Goal: Task Accomplishment & Management: Manage account settings

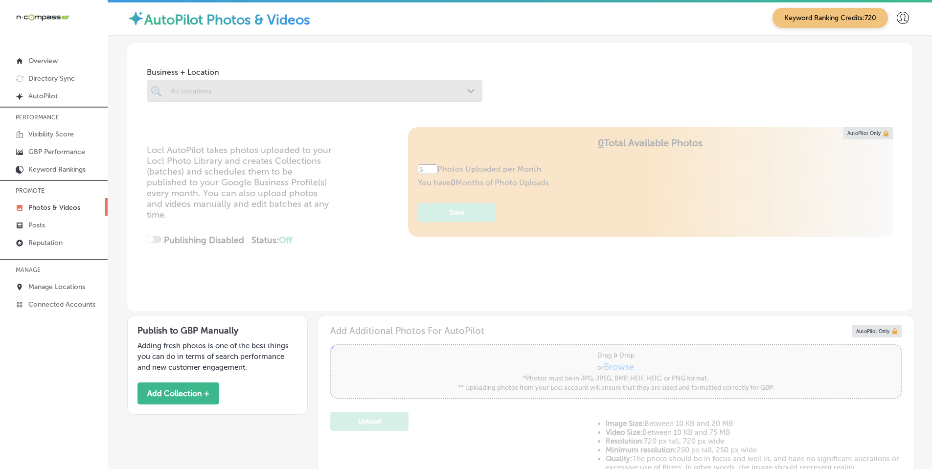
type input "0"
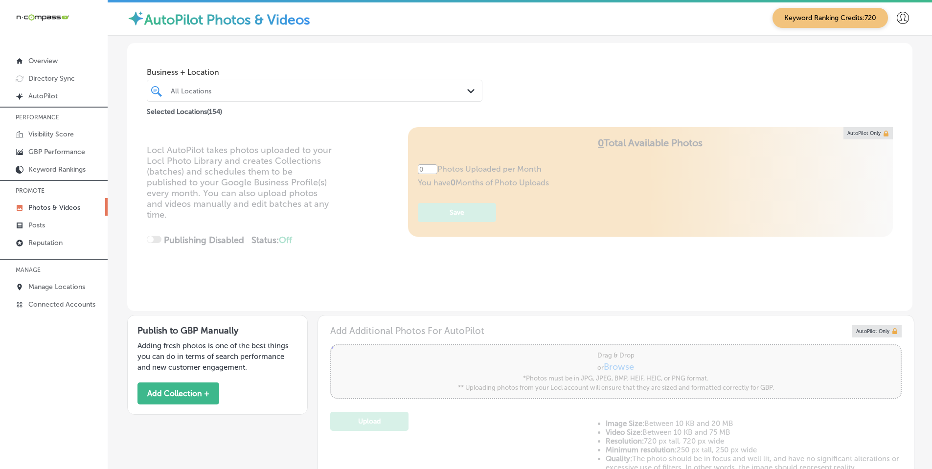
click at [467, 90] on icon "Path Created with Sketch." at bounding box center [470, 91] width 7 height 4
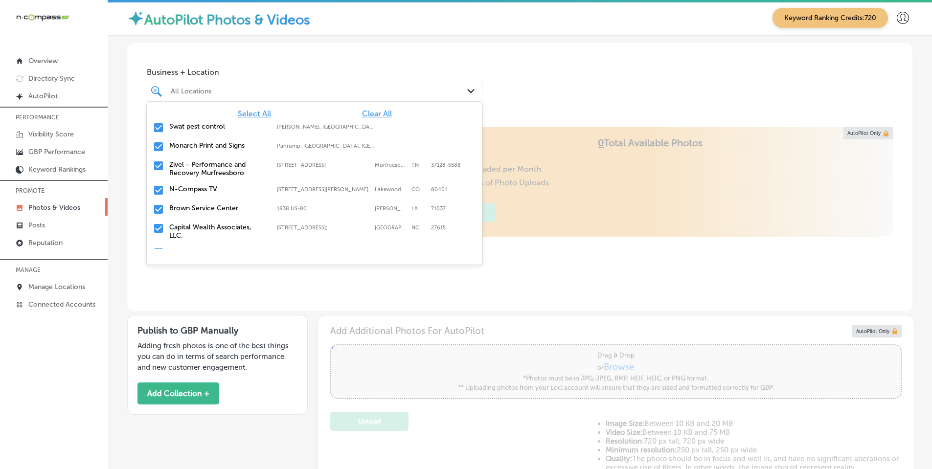
click at [365, 115] on span "Clear All" at bounding box center [377, 113] width 30 height 9
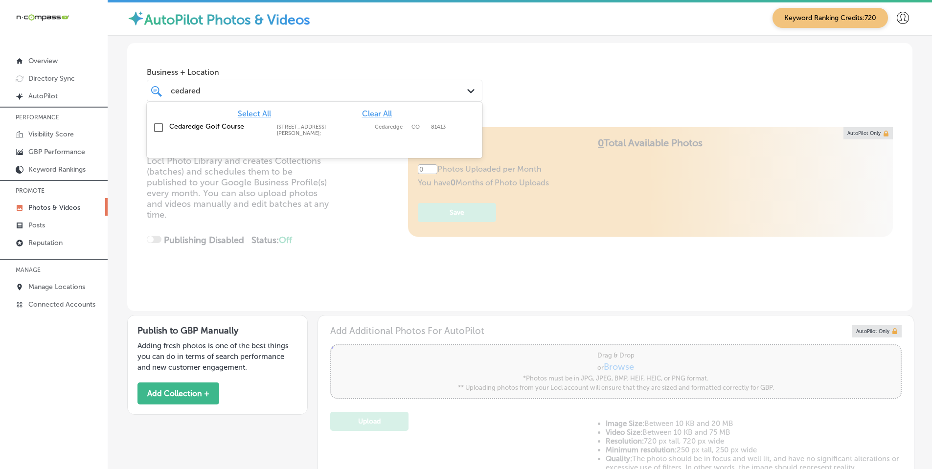
click at [181, 131] on div "Cedaredge Golf Course [STREET_ADDRESS][PERSON_NAME] [STREET_ADDRESS][PERSON_NAM…" at bounding box center [315, 129] width 328 height 18
type input "cedared"
click at [611, 103] on div "Business + Location option [STREET_ADDRESS][PERSON_NAME]. option [STREET_ADDRES…" at bounding box center [519, 80] width 785 height 74
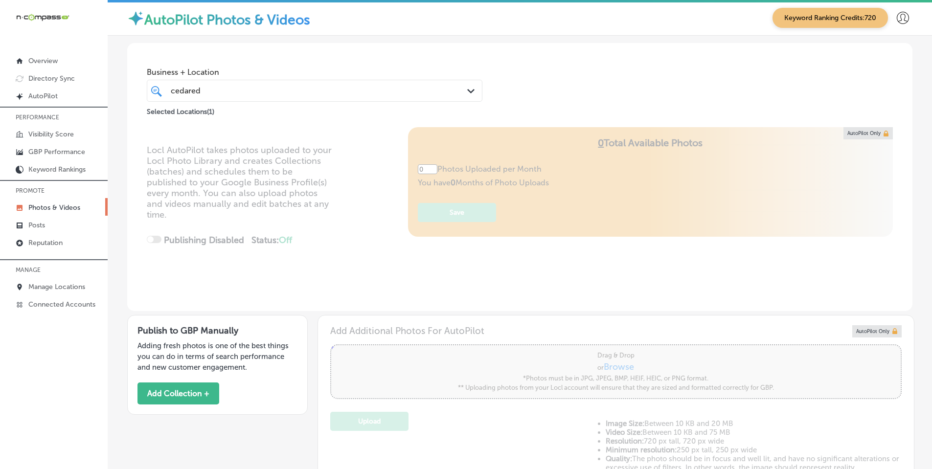
type input "5"
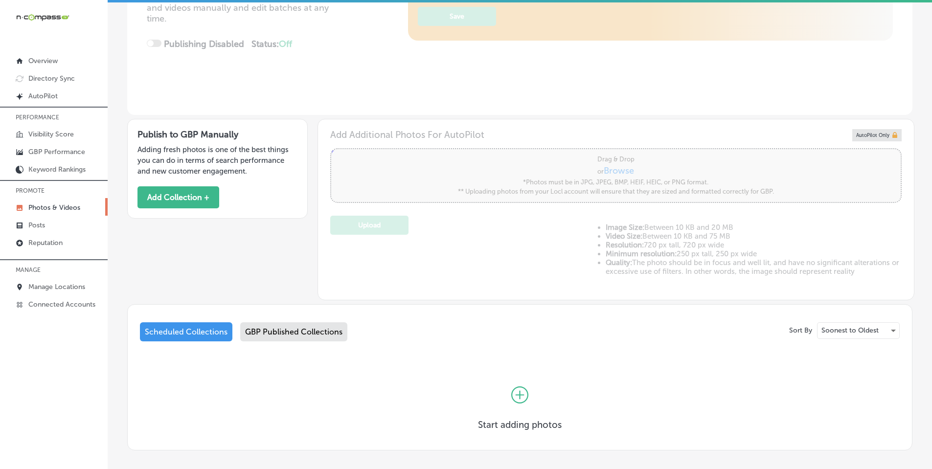
scroll to position [244, 0]
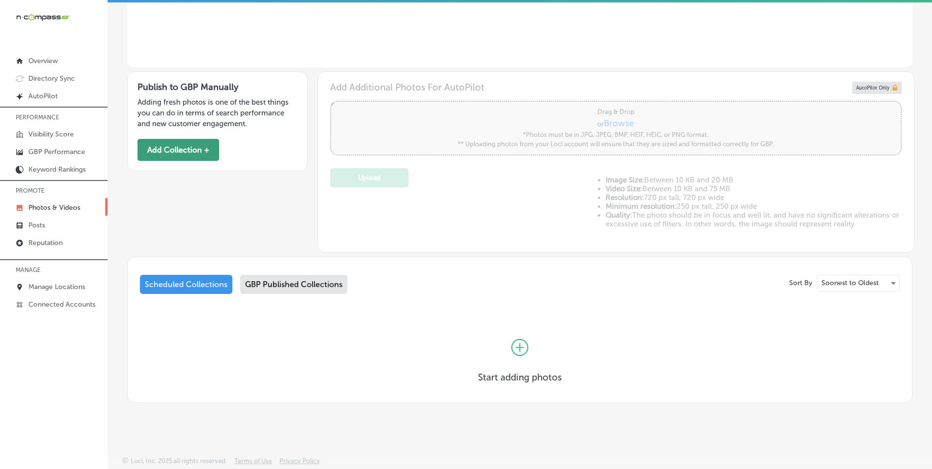
click at [195, 144] on button "Add Collection +" at bounding box center [179, 150] width 82 height 22
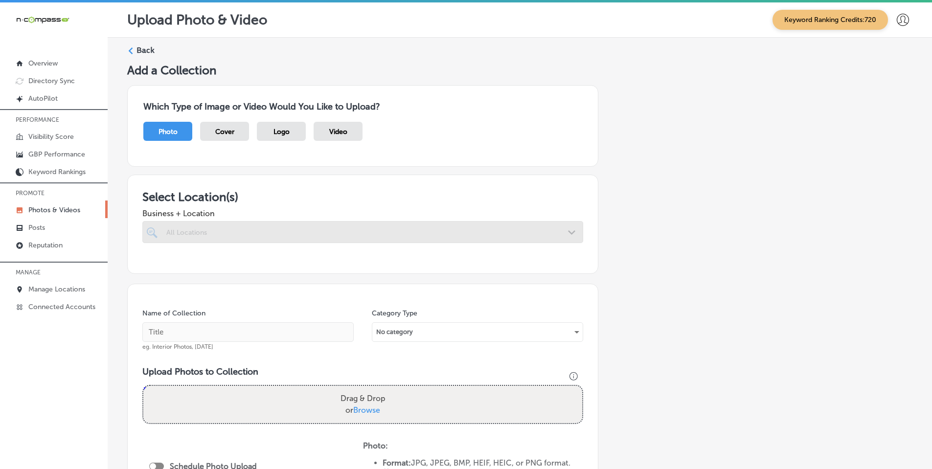
scroll to position [147, 0]
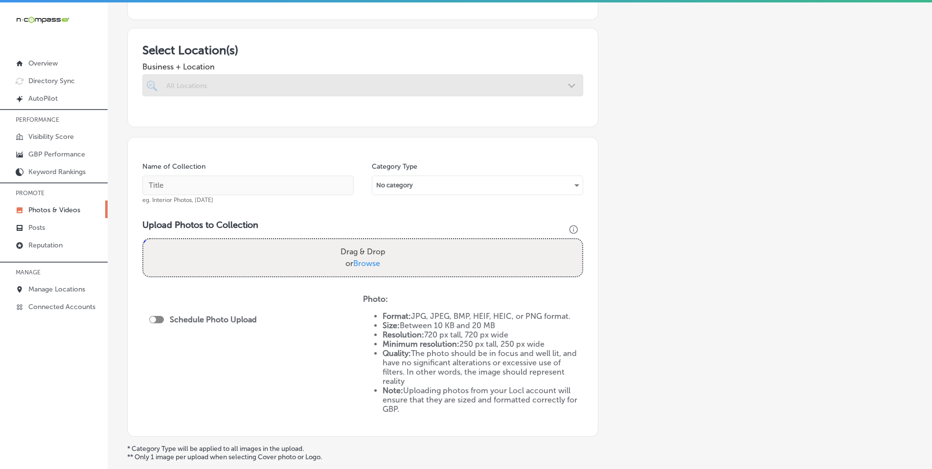
click at [565, 80] on div at bounding box center [362, 85] width 441 height 22
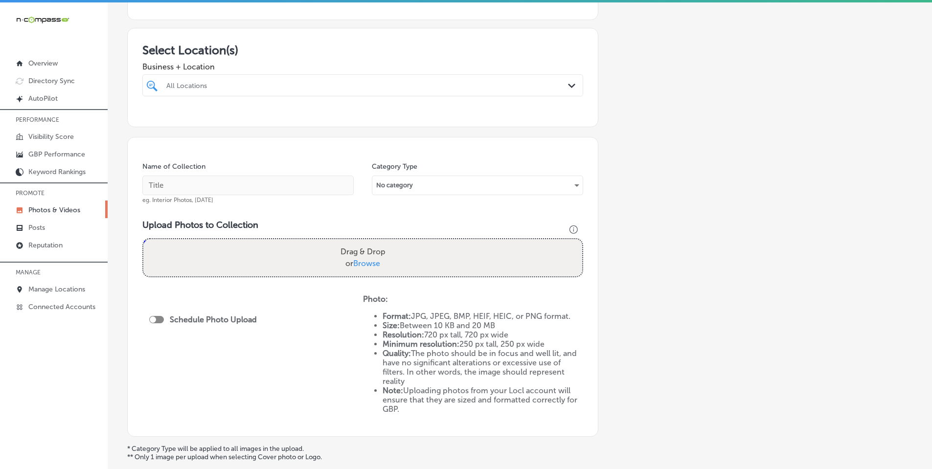
click at [568, 85] on icon "Path Created with Sketch." at bounding box center [571, 86] width 7 height 4
click at [236, 122] on label "Cedaredge Golf Course" at bounding box center [229, 121] width 129 height 8
type input "cedare"
click at [306, 65] on span "Business + Location" at bounding box center [362, 66] width 441 height 9
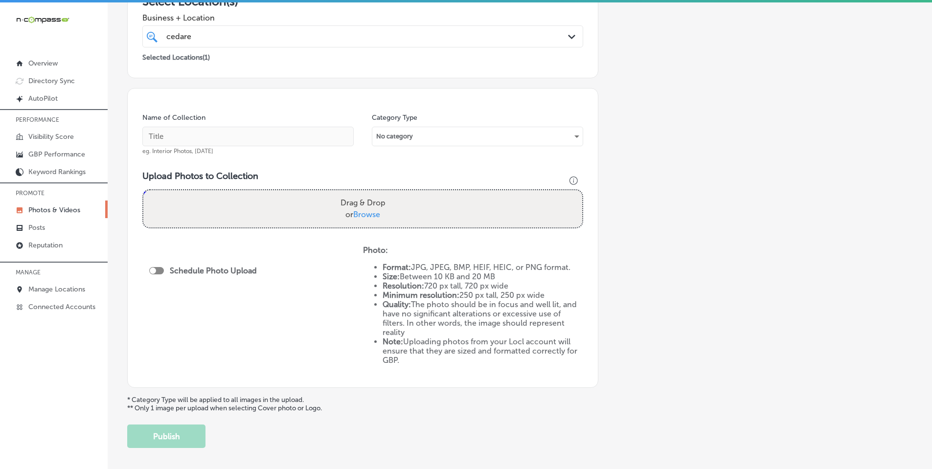
click at [375, 213] on span "Browse" at bounding box center [366, 214] width 27 height 9
click at [375, 193] on input "Drag & Drop or Browse" at bounding box center [362, 191] width 439 height 3
click at [363, 212] on span "Browse" at bounding box center [366, 214] width 27 height 9
click at [363, 193] on input "Drag & Drop or Browse" at bounding box center [362, 191] width 439 height 3
type input "C:\fakepath\90765275_3121734421172271_1146728651392286720_n.jpg"
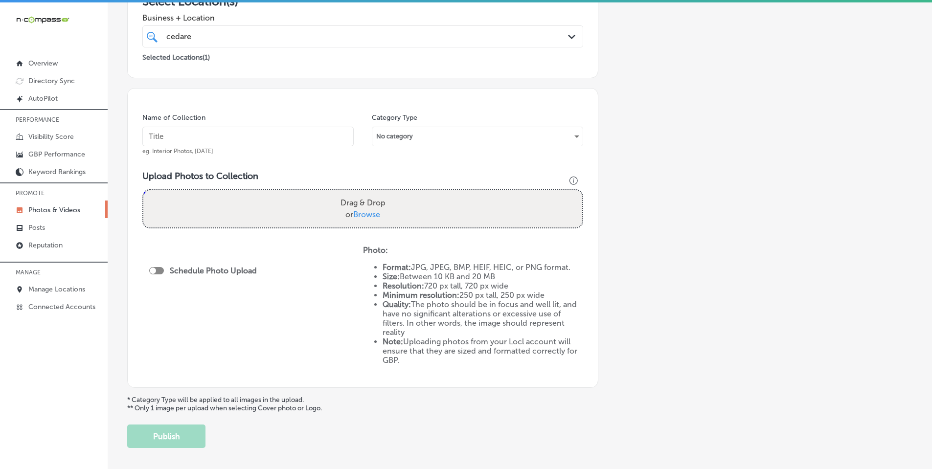
click at [279, 140] on input "text" at bounding box center [247, 137] width 211 height 20
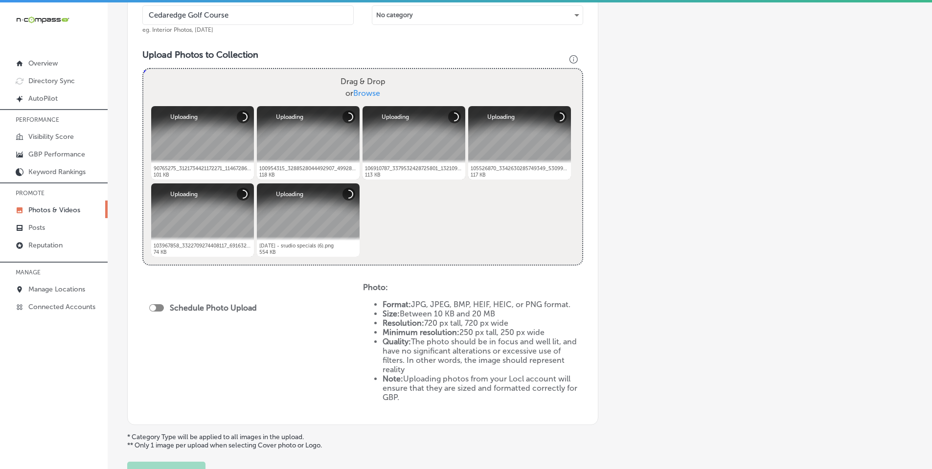
scroll to position [343, 0]
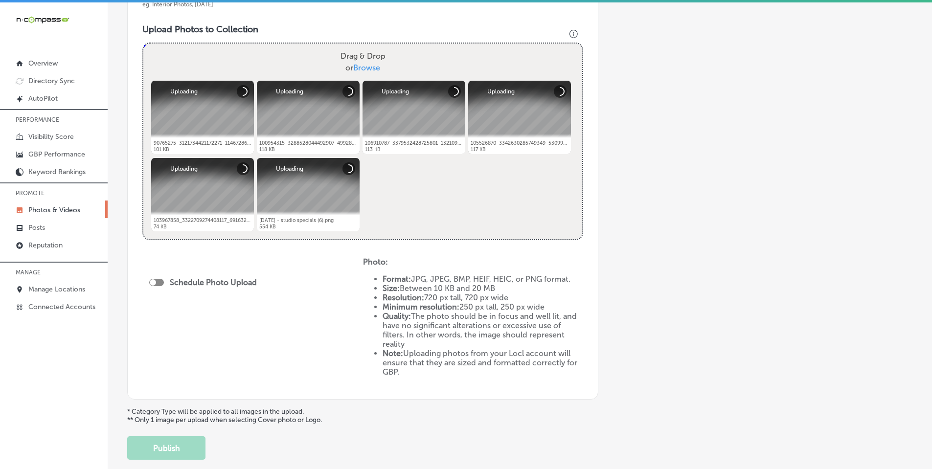
type input "Cedaredge Golf Course"
click at [155, 283] on div at bounding box center [153, 282] width 6 height 6
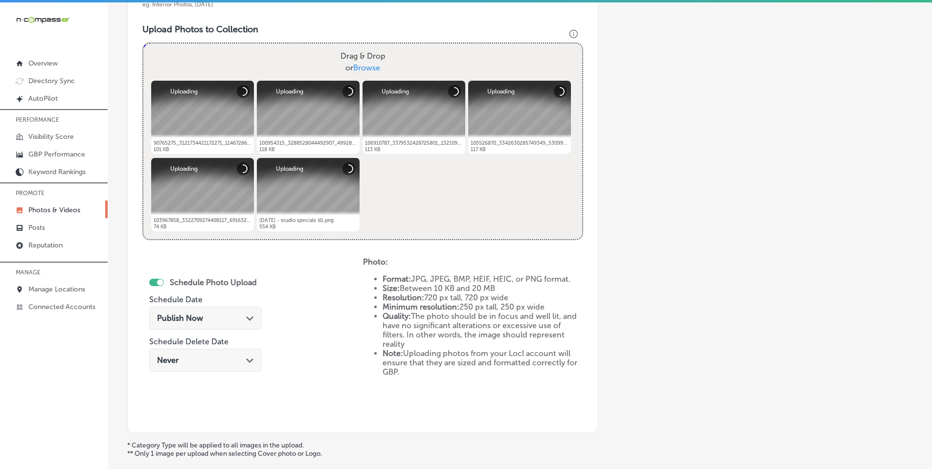
checkbox input "true"
click at [246, 315] on div "Path Created with Sketch." at bounding box center [250, 318] width 8 height 8
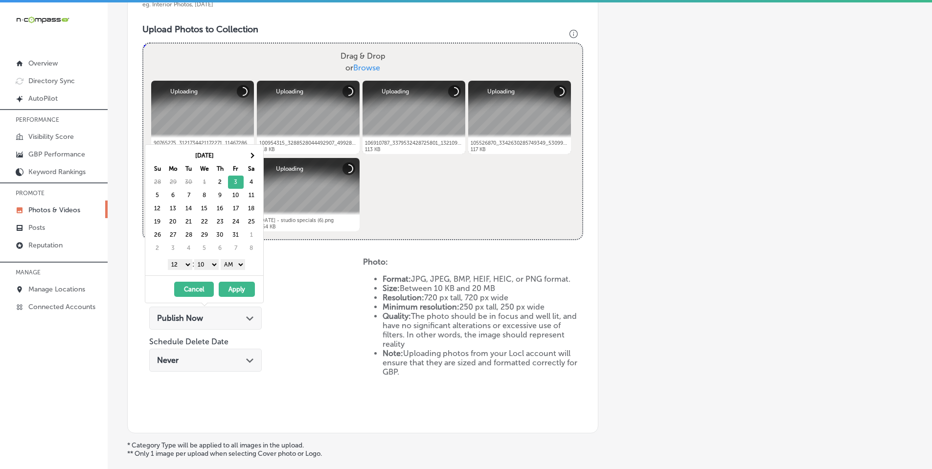
click at [191, 263] on div "1 2 3 4 5 6 7 8 9 10 11 12 : 00 10 20 30 40 50 AM PM" at bounding box center [206, 264] width 114 height 15
click at [184, 265] on select "1 2 3 4 5 6 7 8 9 10 11 12" at bounding box center [180, 264] width 24 height 11
click at [211, 263] on select "00 10 20 30 40 50" at bounding box center [206, 264] width 24 height 11
click at [231, 266] on select "AM PM" at bounding box center [233, 264] width 24 height 11
click at [237, 286] on button "Apply" at bounding box center [237, 289] width 36 height 15
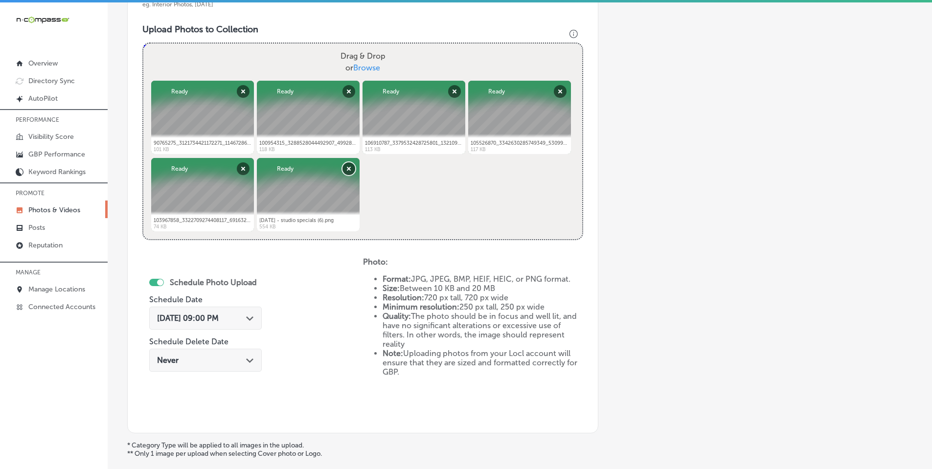
click at [347, 169] on button "Remove" at bounding box center [349, 168] width 13 height 13
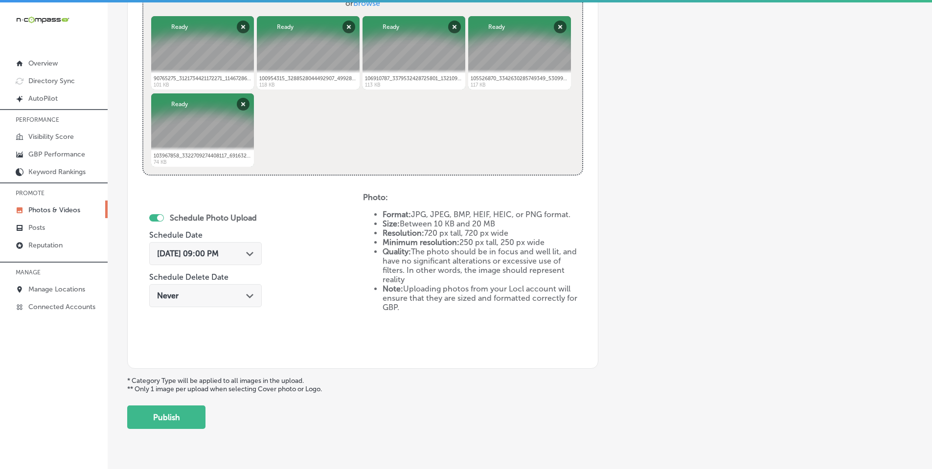
scroll to position [431, 0]
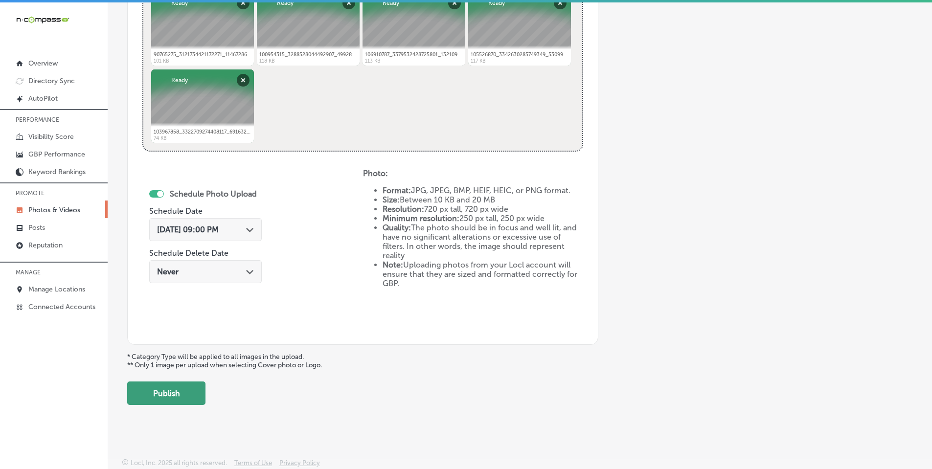
click at [162, 390] on button "Publish" at bounding box center [166, 393] width 78 height 23
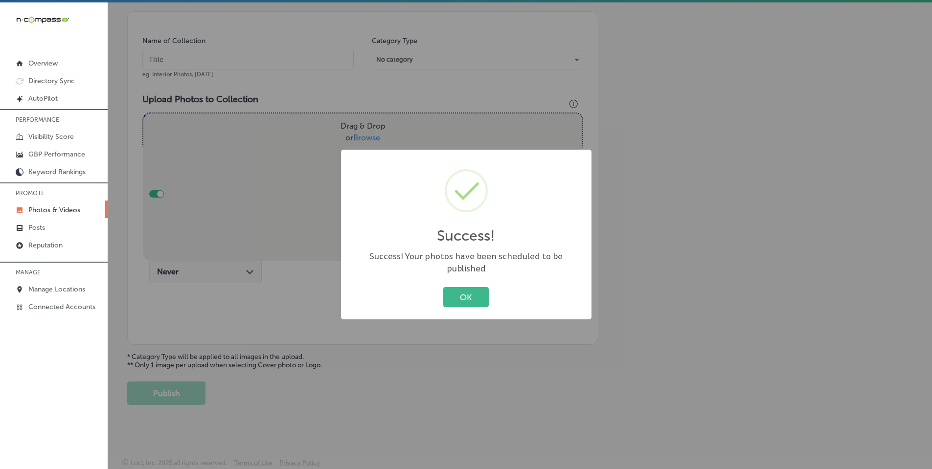
scroll to position [273, 0]
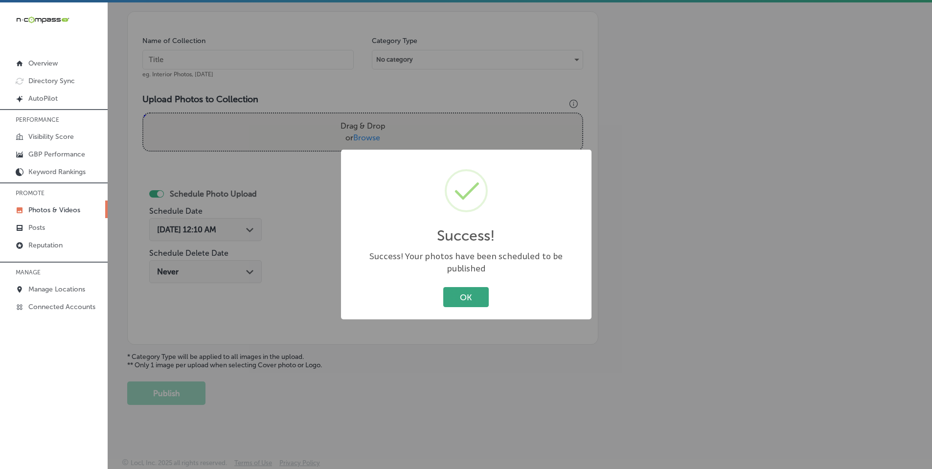
click at [481, 292] on button "OK" at bounding box center [466, 297] width 46 height 20
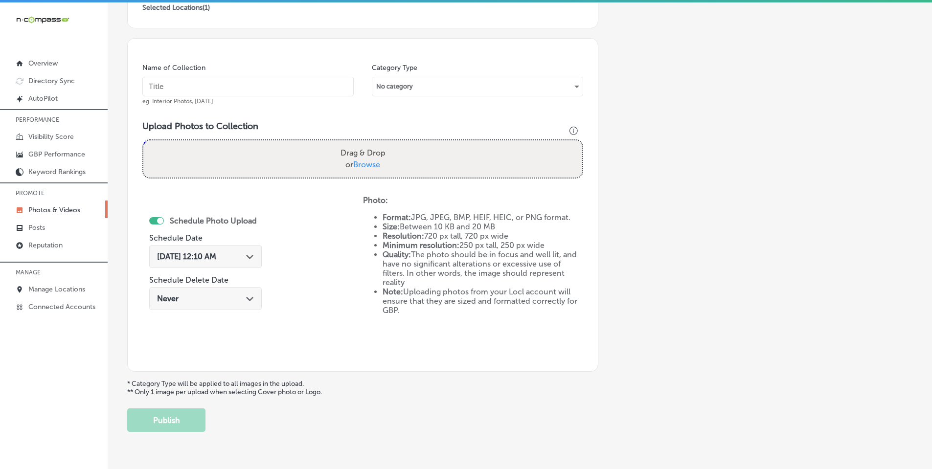
scroll to position [224, 0]
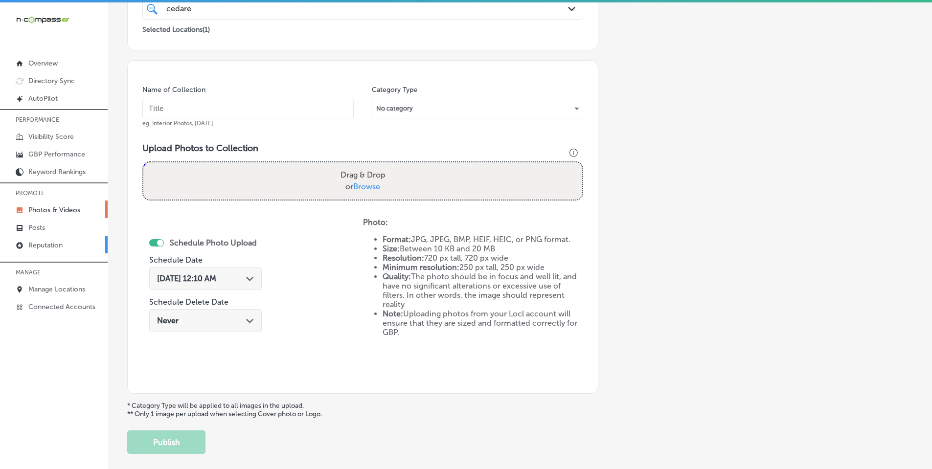
click at [45, 244] on p "Reputation" at bounding box center [45, 245] width 34 height 8
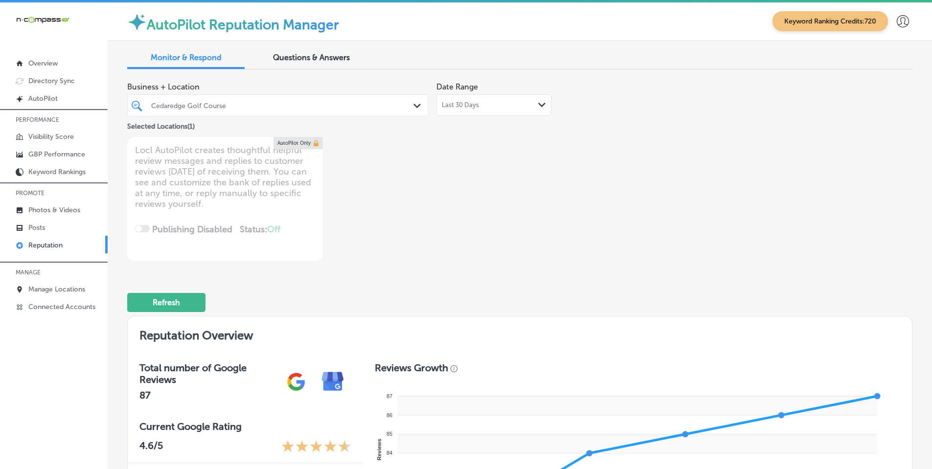
click at [414, 105] on icon "Path Created with Sketch." at bounding box center [417, 106] width 7 height 4
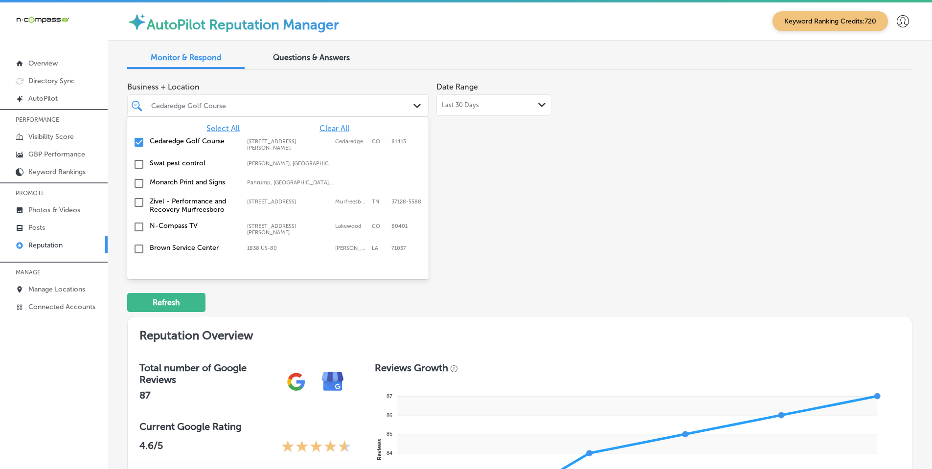
click at [217, 130] on span "Select All" at bounding box center [223, 128] width 33 height 9
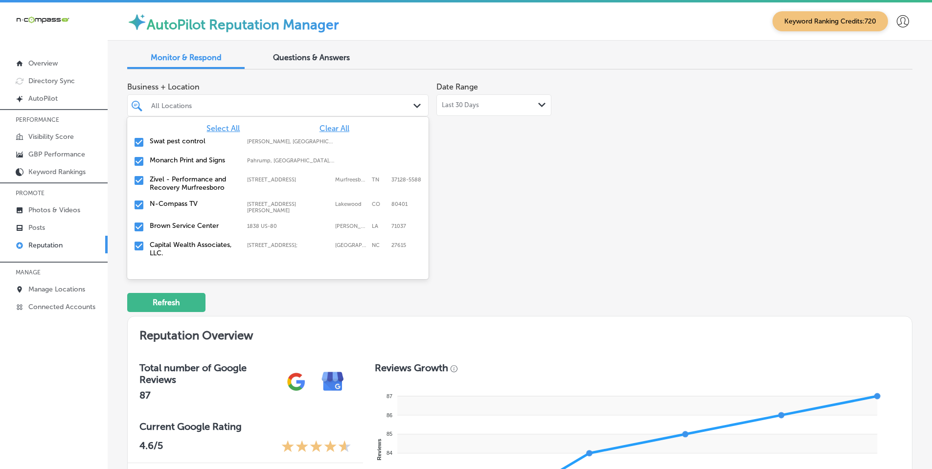
click at [576, 166] on div "Business + Location option focused, 2 of 155. 155 results available. Use Up and…" at bounding box center [362, 169] width 471 height 184
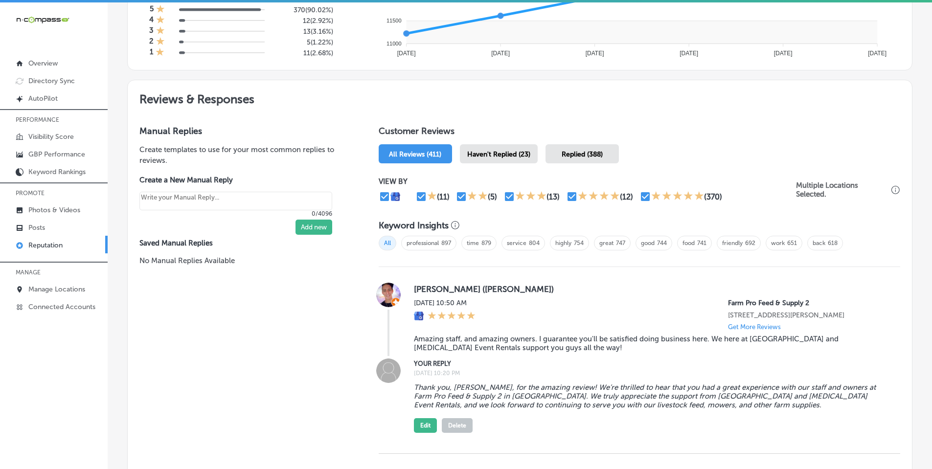
scroll to position [489, 0]
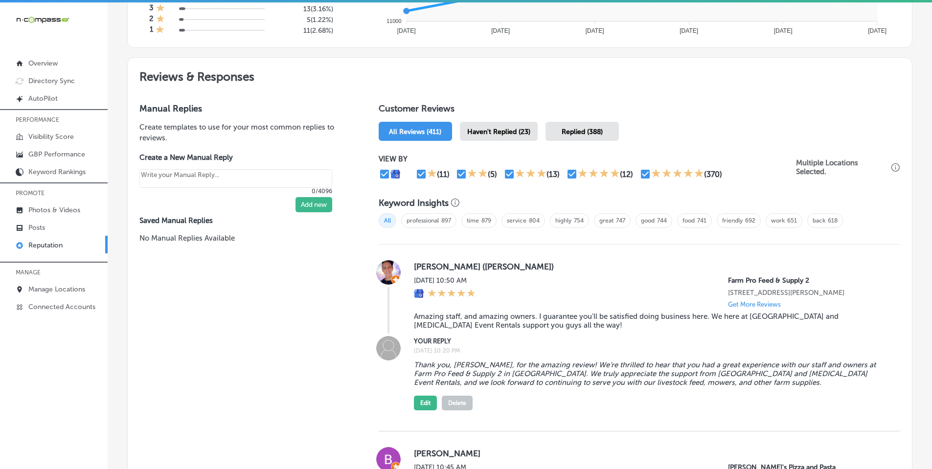
click at [503, 126] on div "Haven't Replied (23)" at bounding box center [499, 131] width 78 height 19
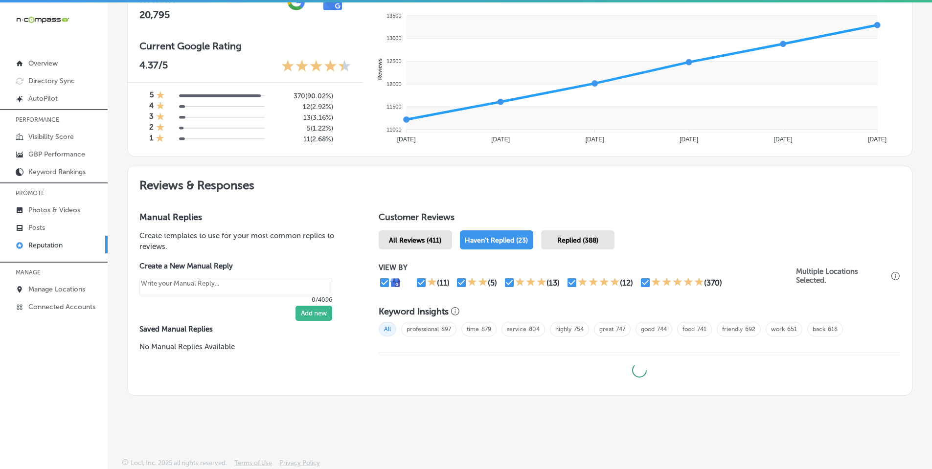
scroll to position [381, 0]
type textarea "x"
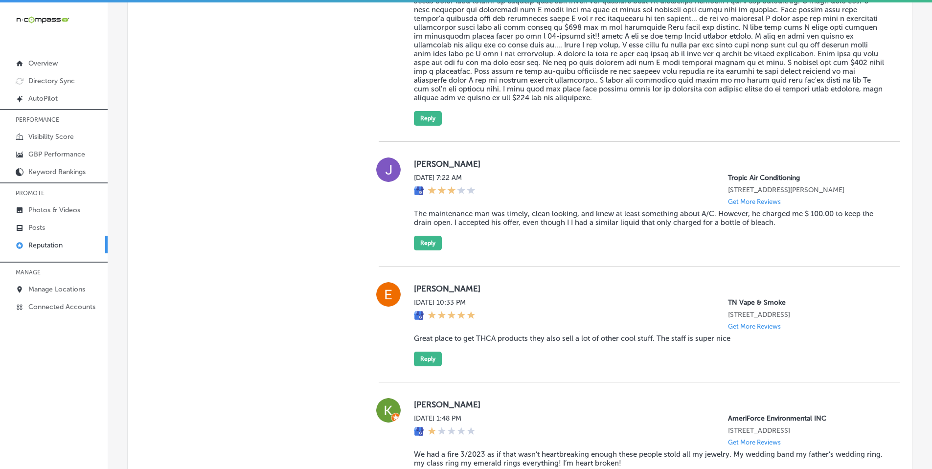
scroll to position [2140, 0]
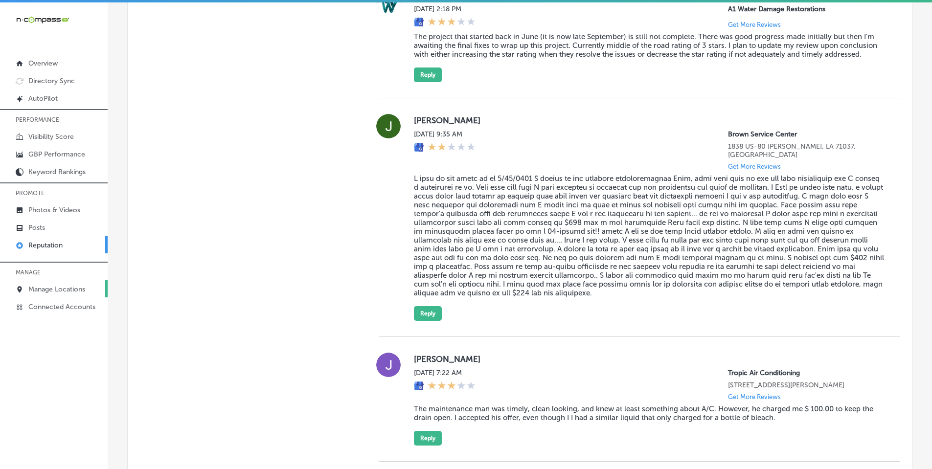
click at [42, 288] on p "Manage Locations" at bounding box center [56, 289] width 57 height 8
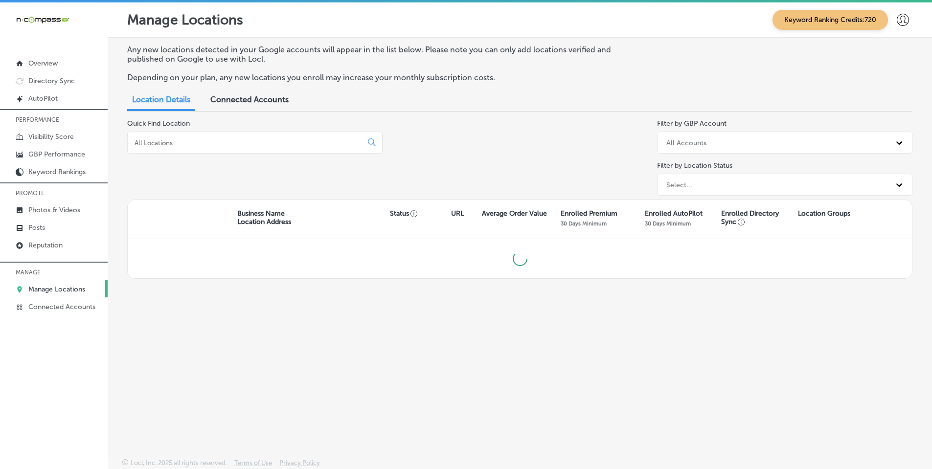
click at [222, 144] on input at bounding box center [247, 143] width 227 height 9
type input "sunray BP"
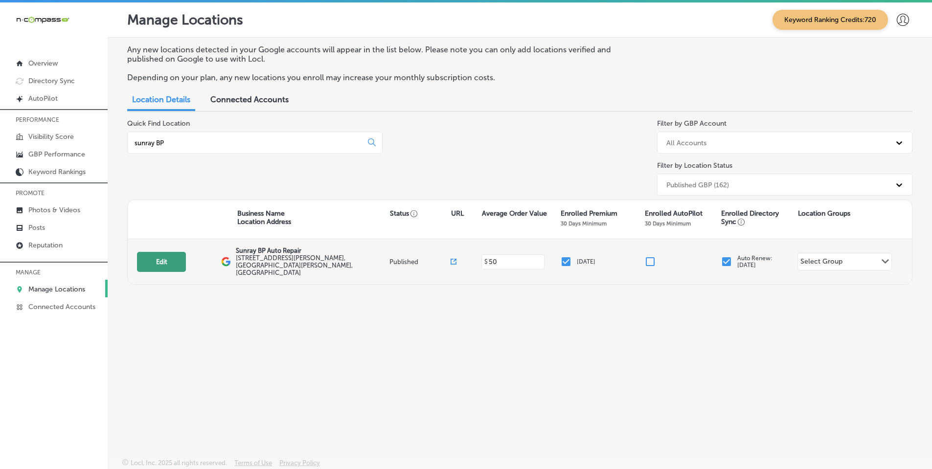
click at [157, 255] on button "Edit" at bounding box center [161, 262] width 49 height 20
select select "US"
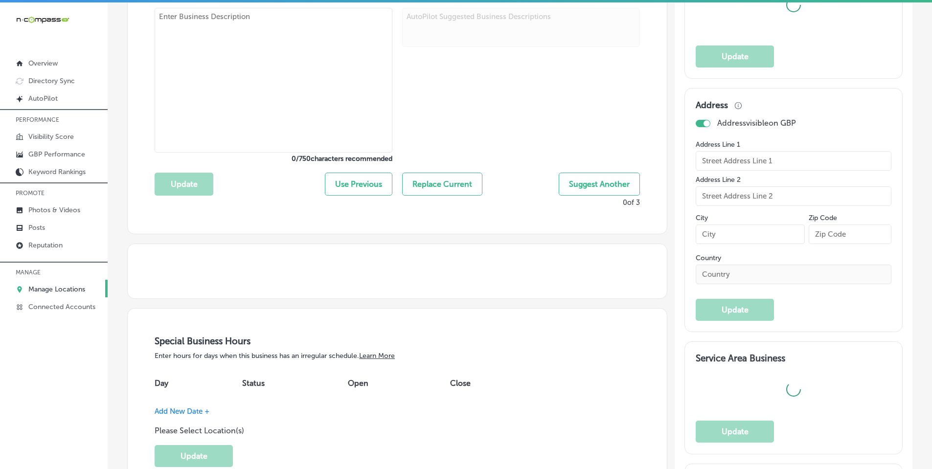
scroll to position [343, 0]
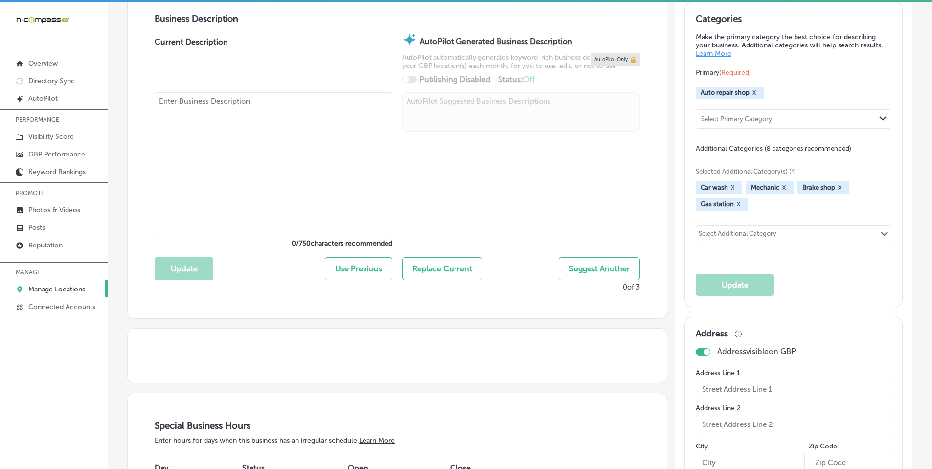
type input "Sunray BP Auto Repair"
type input "[STREET_ADDRESS][PERSON_NAME]"
type input "Saint [PERSON_NAME]"
type input "55119"
type input "US"
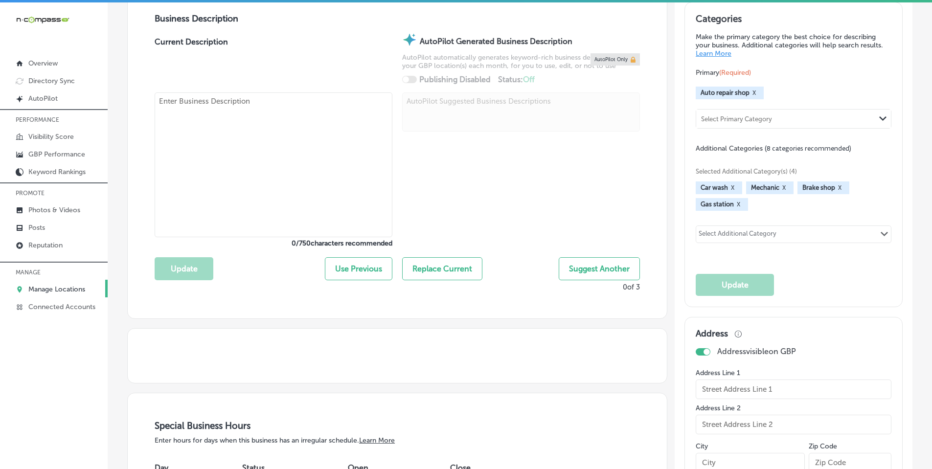
type input "[URL][DOMAIN_NAME]"
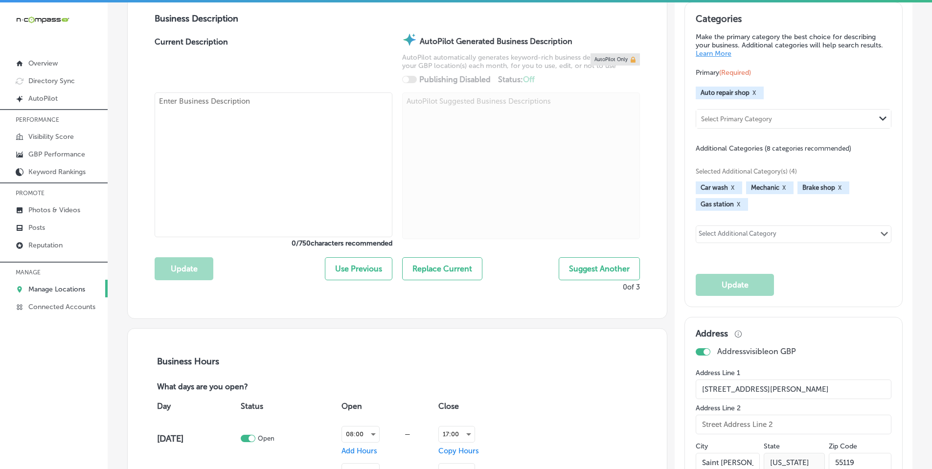
checkbox input "true"
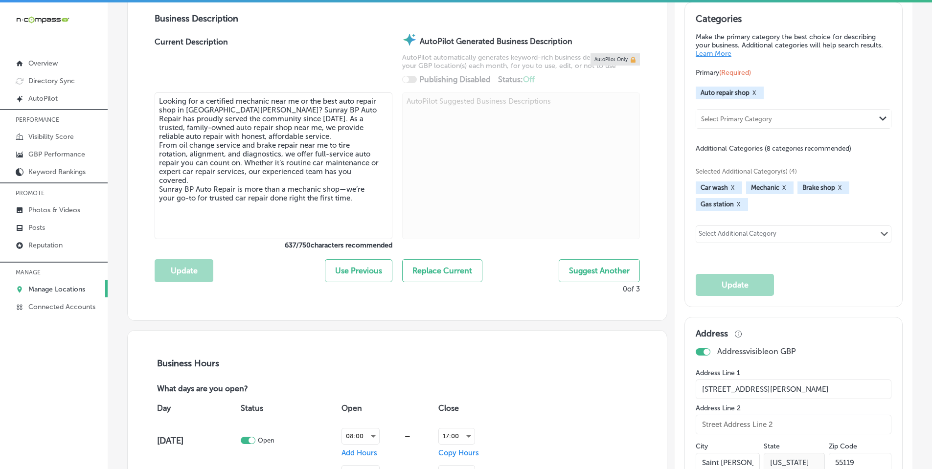
type textarea "Looking for a certified mechanic near me or the best auto repair shop in [GEOGR…"
type input "[PHONE_NUMBER]"
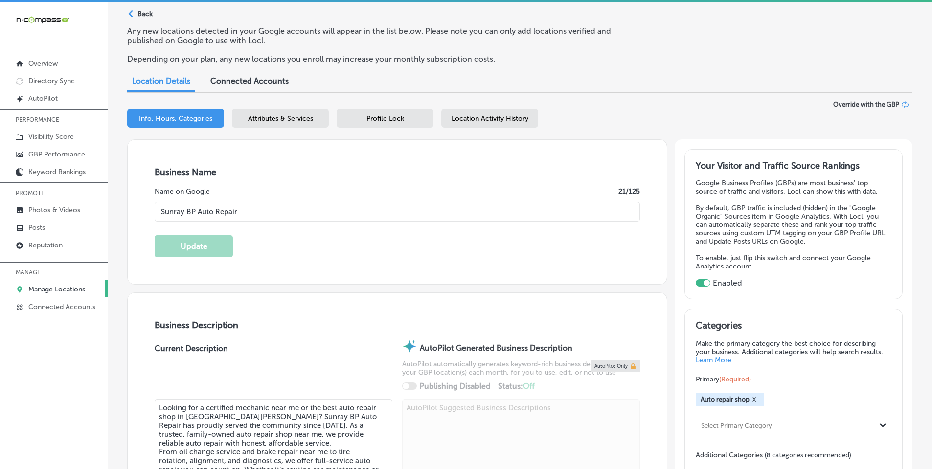
scroll to position [0, 0]
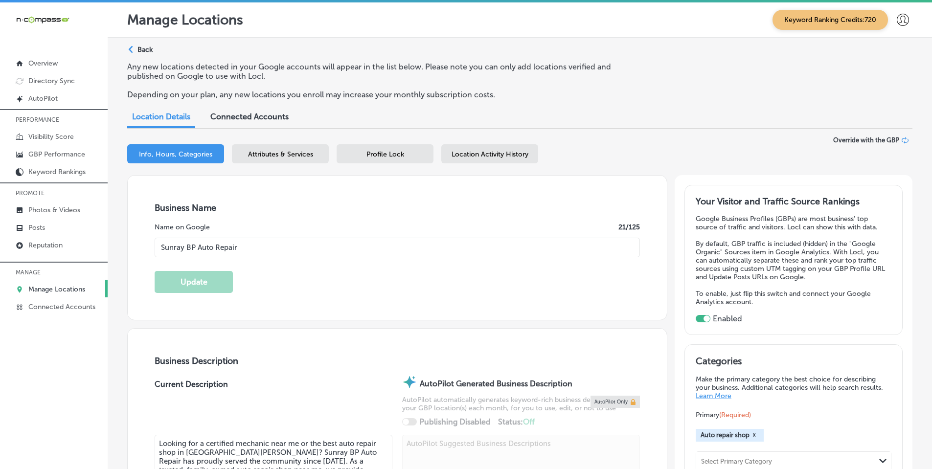
click at [131, 50] on polygon at bounding box center [131, 49] width 4 height 7
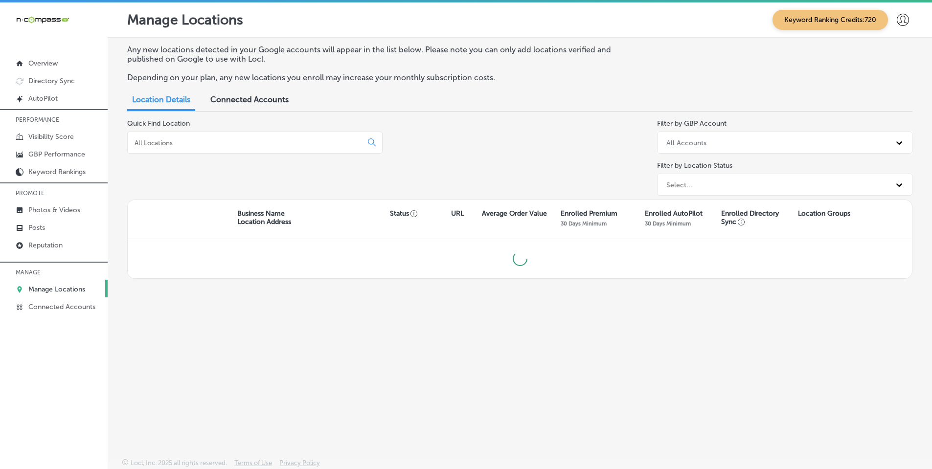
click at [226, 145] on input at bounding box center [247, 143] width 227 height 9
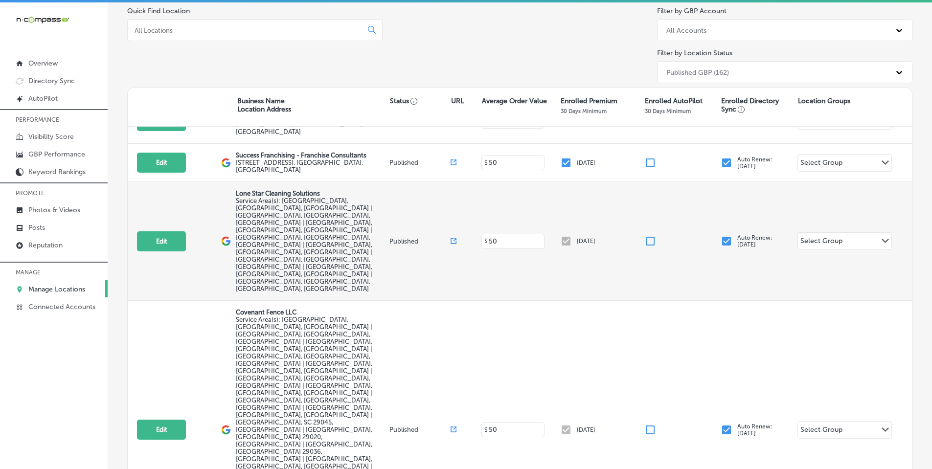
scroll to position [49, 0]
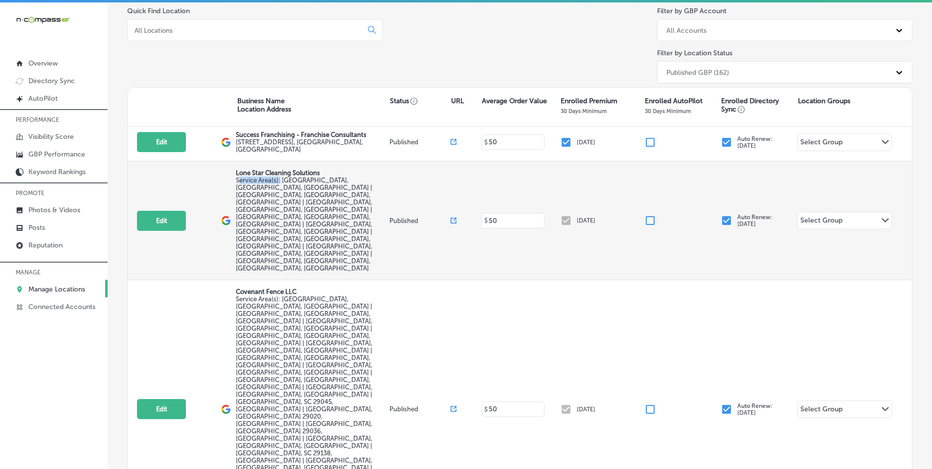
drag, startPoint x: 248, startPoint y: 171, endPoint x: 278, endPoint y: 172, distance: 30.4
click at [278, 172] on div "Edit This location is not published yet. Lone Star Cleaning Solutions Service A…" at bounding box center [520, 221] width 785 height 119
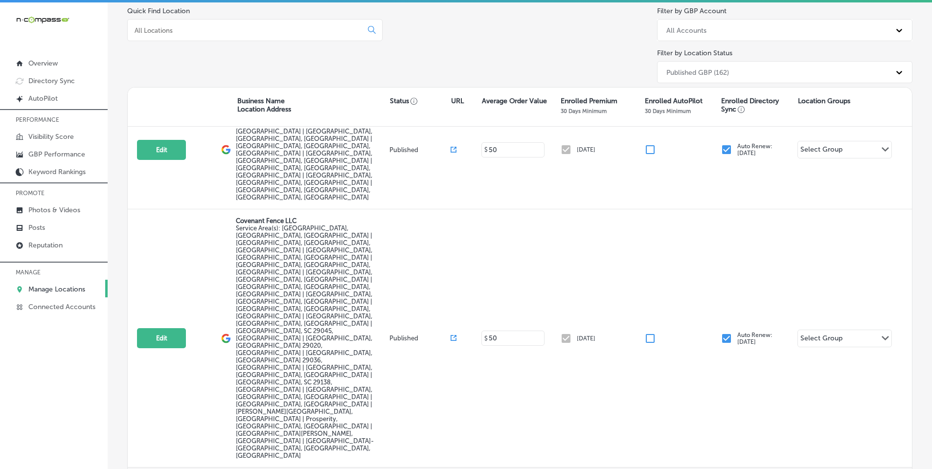
scroll to position [147, 0]
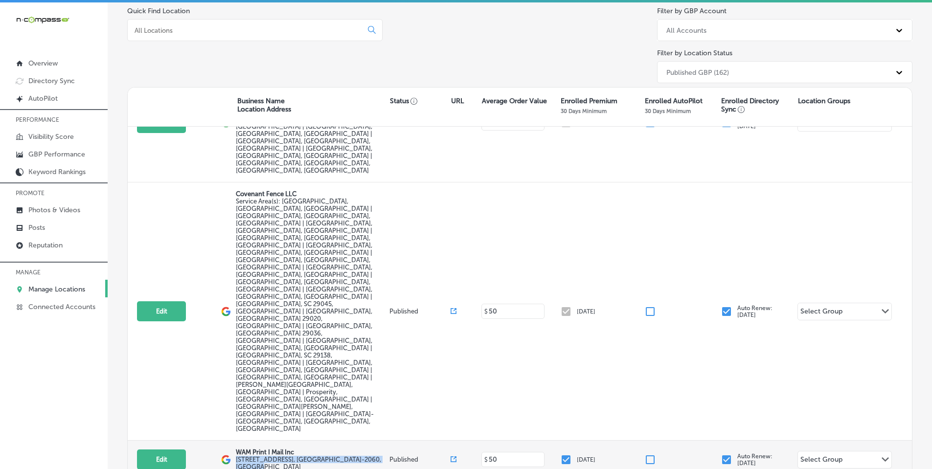
drag, startPoint x: 234, startPoint y: 234, endPoint x: 385, endPoint y: 234, distance: 150.2
click at [384, 441] on div "Edit This location is not published yet. WAM Print I Mail Inc [STREET_ADDRESS] …" at bounding box center [520, 460] width 785 height 38
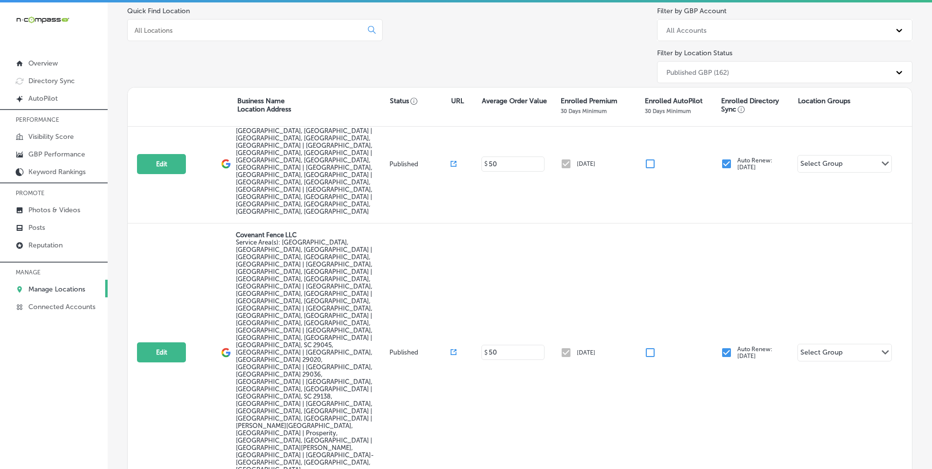
scroll to position [0, 0]
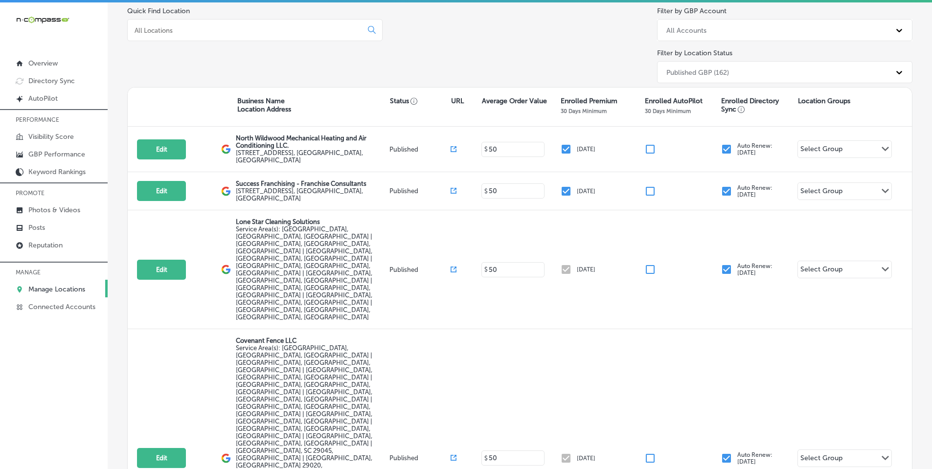
click at [495, 60] on div "Quick Find Location Filter by GBP Account All Accounts Filter by Location Statu…" at bounding box center [519, 47] width 785 height 80
click at [52, 246] on p "Reputation" at bounding box center [45, 245] width 34 height 8
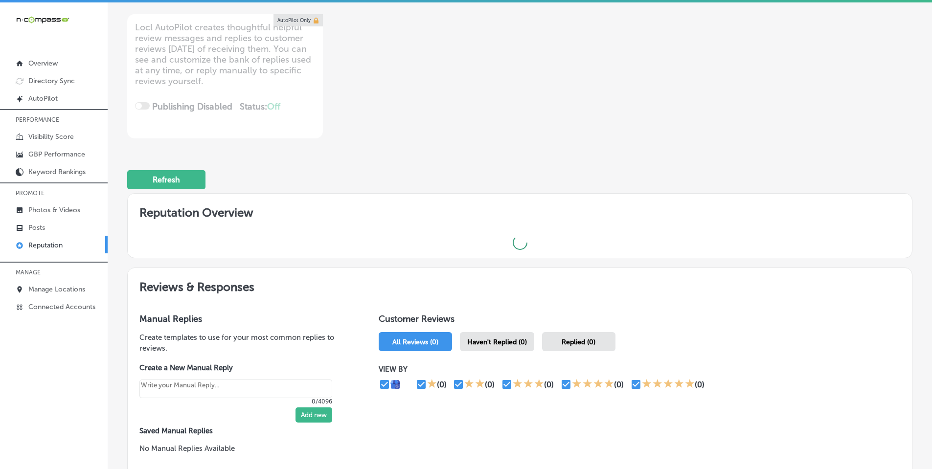
scroll to position [196, 0]
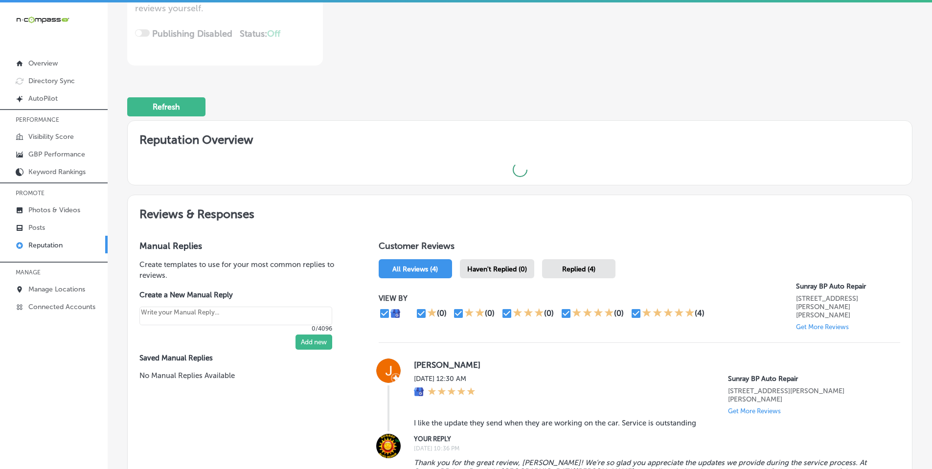
type textarea "x"
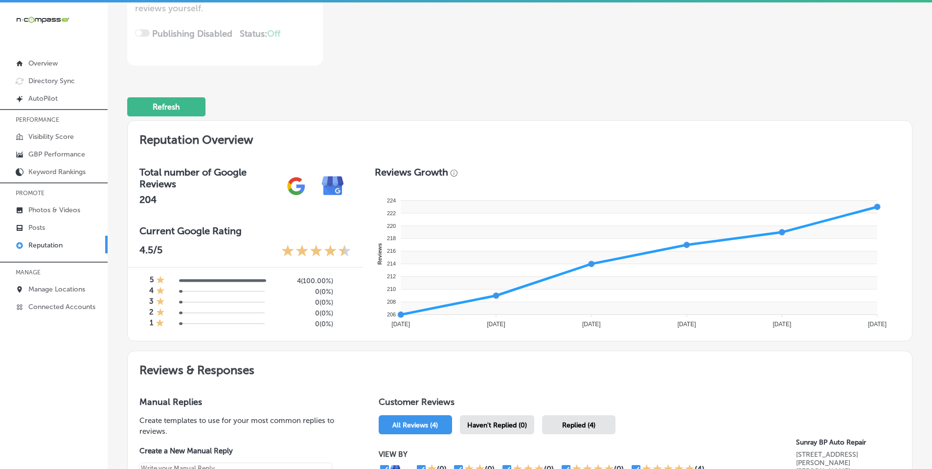
click at [525, 100] on div "Refresh" at bounding box center [519, 102] width 785 height 51
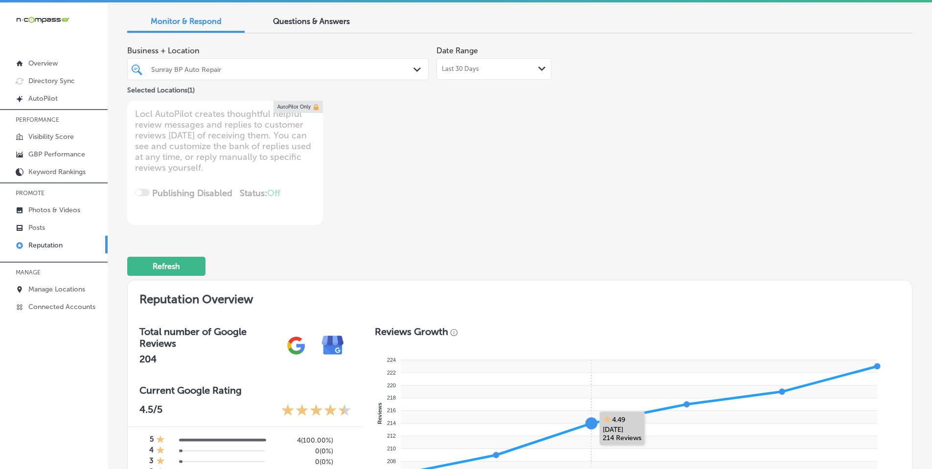
scroll to position [0, 0]
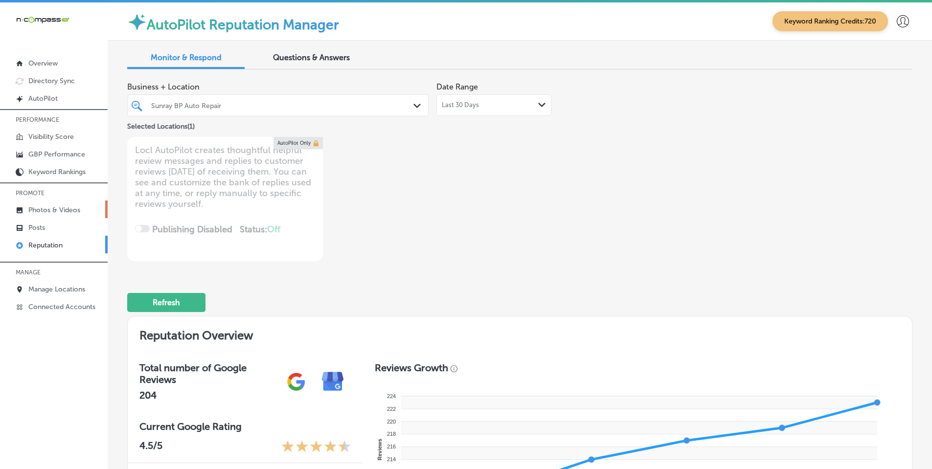
click at [55, 206] on link "Photos & Videos" at bounding box center [54, 210] width 108 height 18
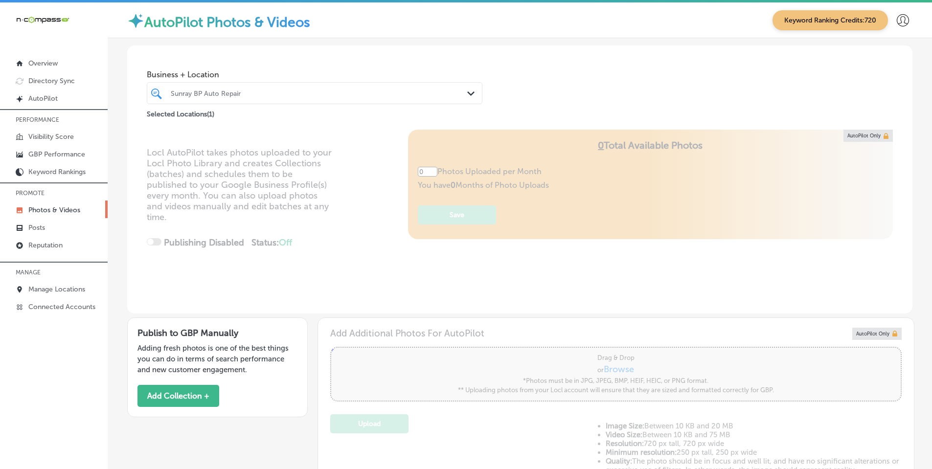
type input "5"
click at [630, 80] on div "Business + Location Sunray BP Auto Repair Path Created with Sketch. Selected Lo…" at bounding box center [519, 83] width 785 height 74
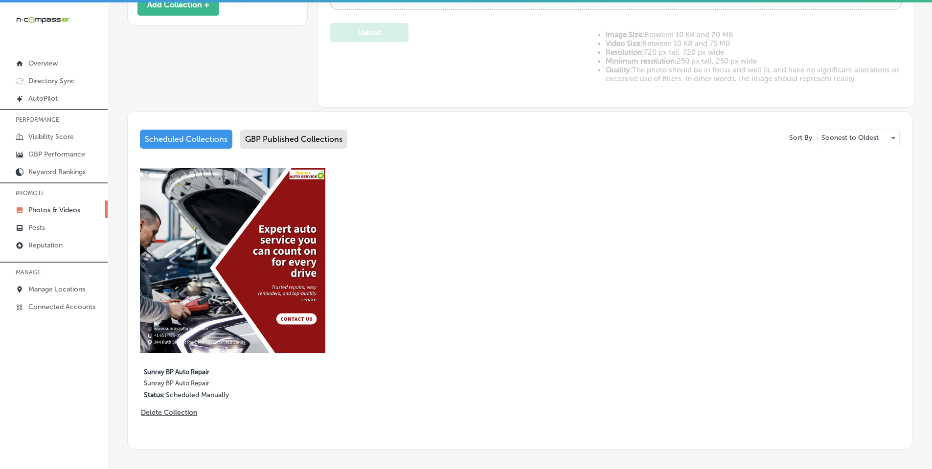
scroll to position [434, 0]
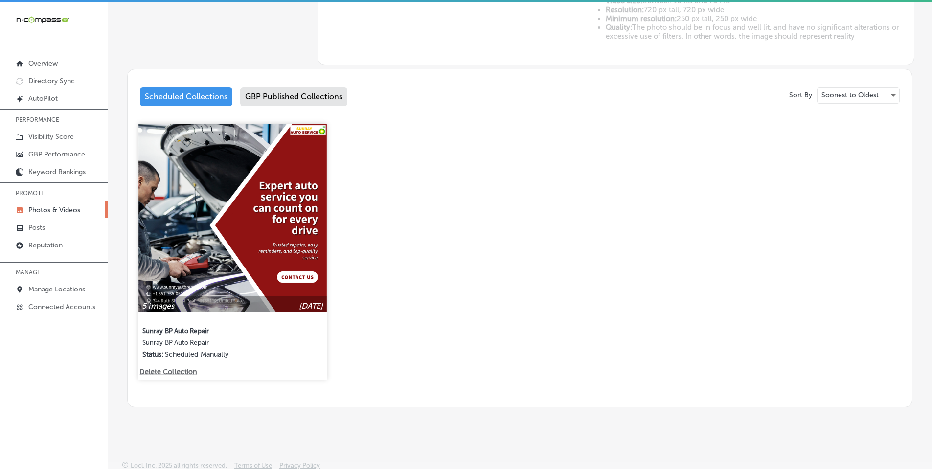
click at [227, 198] on img at bounding box center [233, 218] width 188 height 188
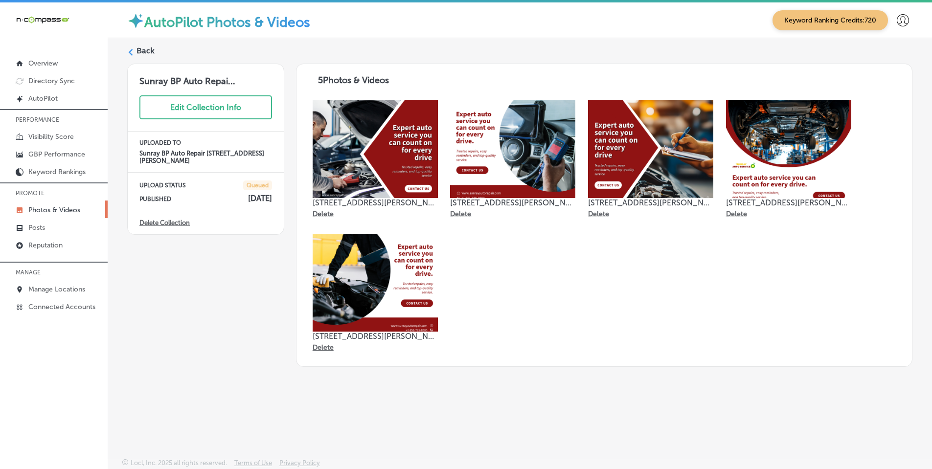
click at [132, 52] on icon at bounding box center [130, 52] width 7 height 7
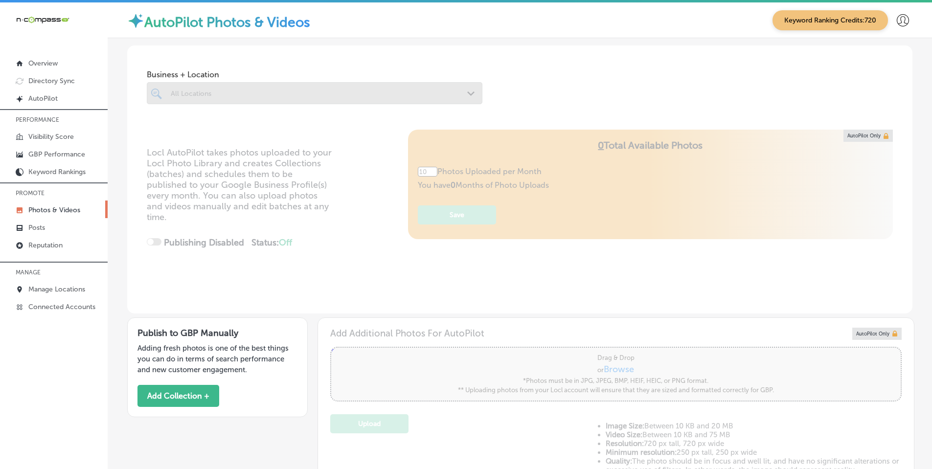
type input "5"
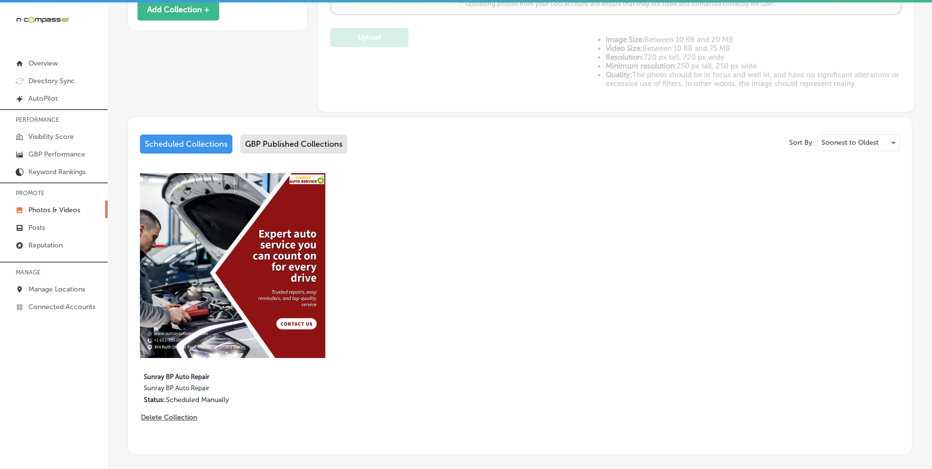
scroll to position [392, 0]
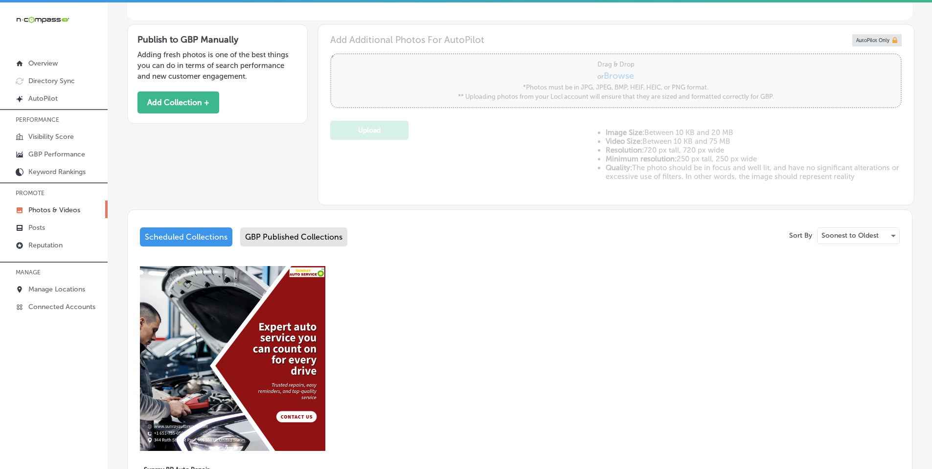
click at [270, 240] on div "GBP Published Collections" at bounding box center [293, 237] width 107 height 19
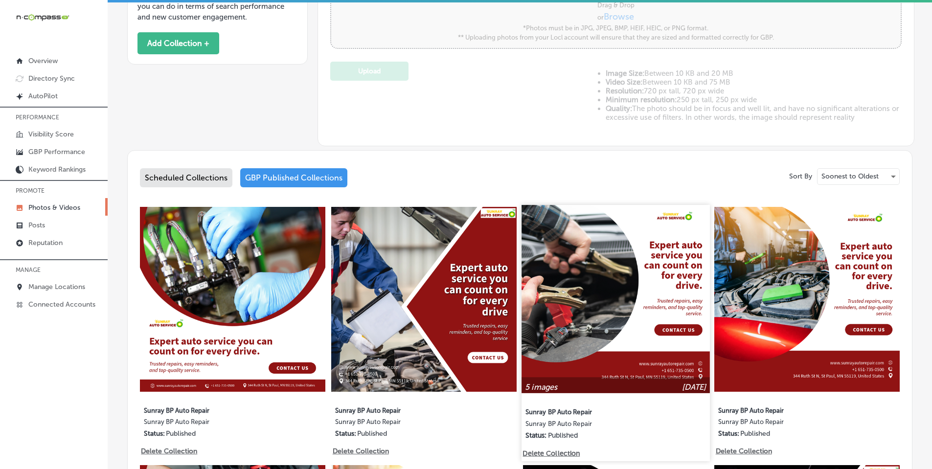
scroll to position [343, 0]
